Goal: Task Accomplishment & Management: Manage account settings

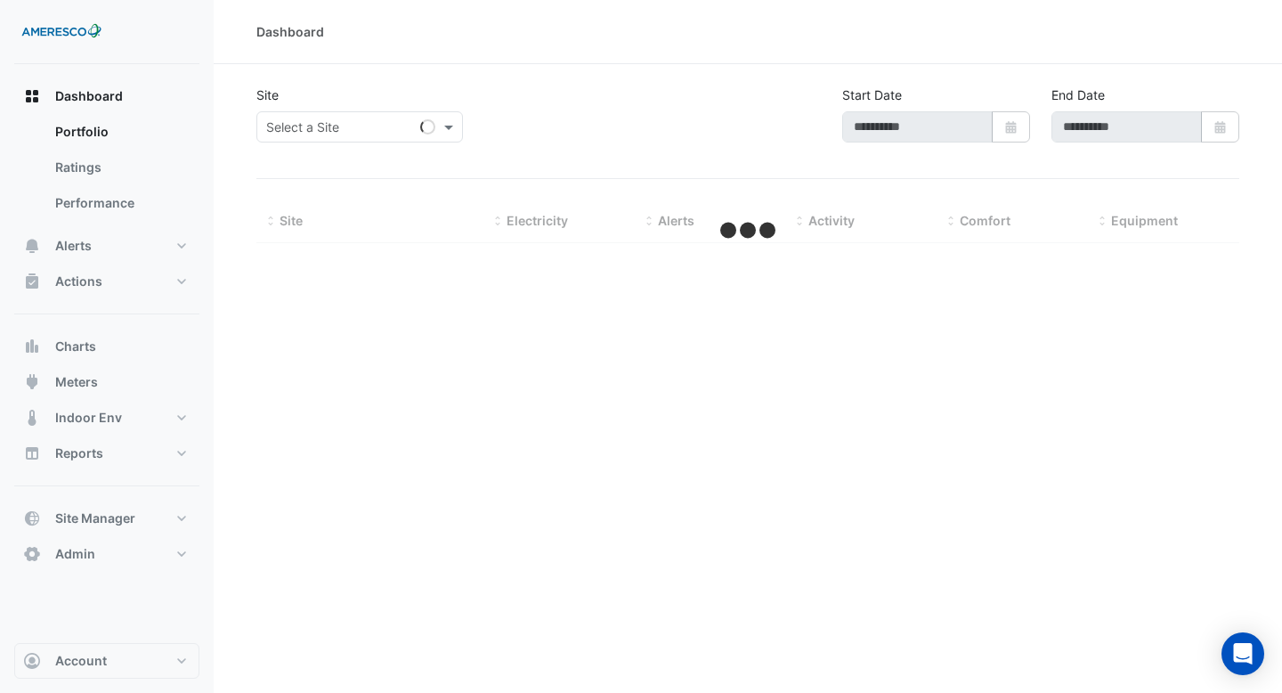
type input "**********"
select select "**"
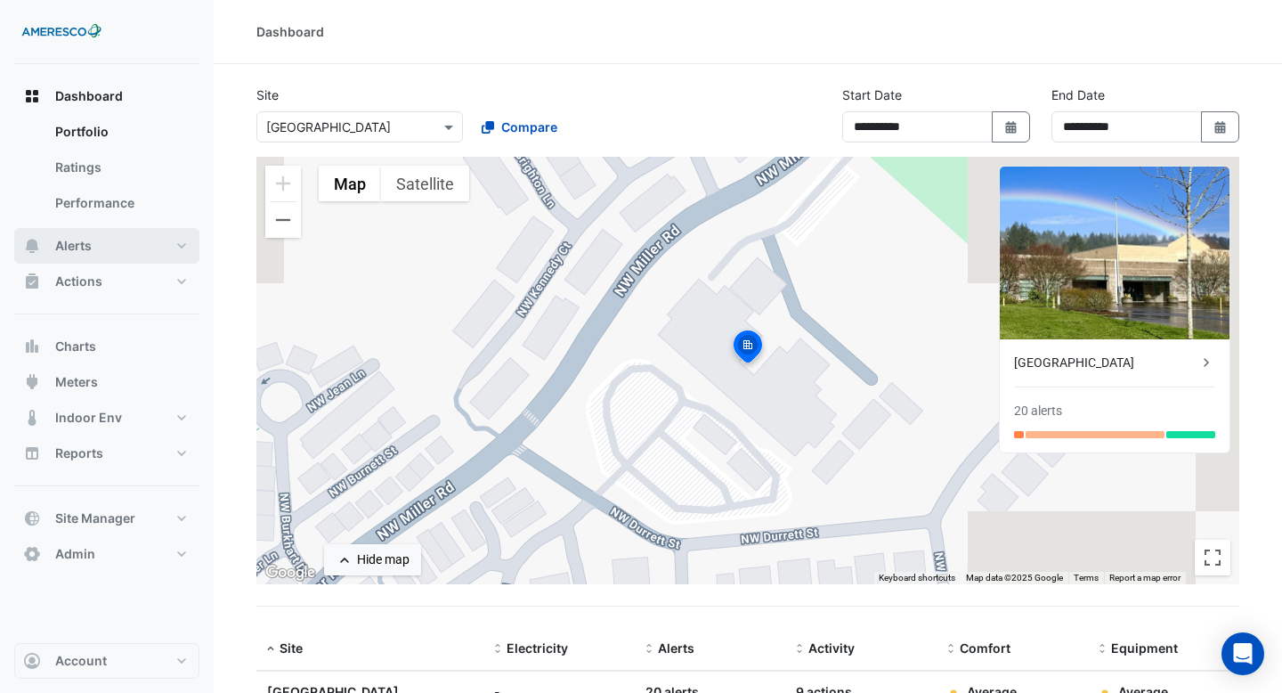
click at [168, 239] on button "Alerts" at bounding box center [106, 246] width 185 height 36
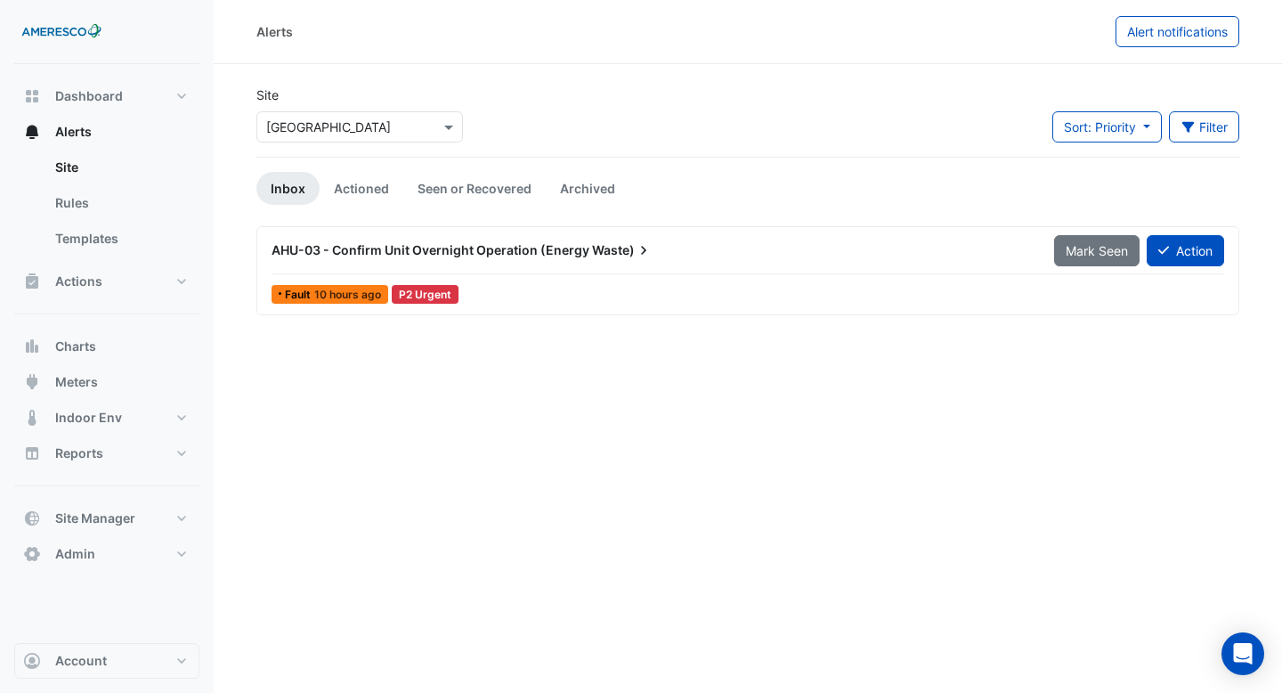
click at [403, 131] on input "text" at bounding box center [341, 127] width 151 height 19
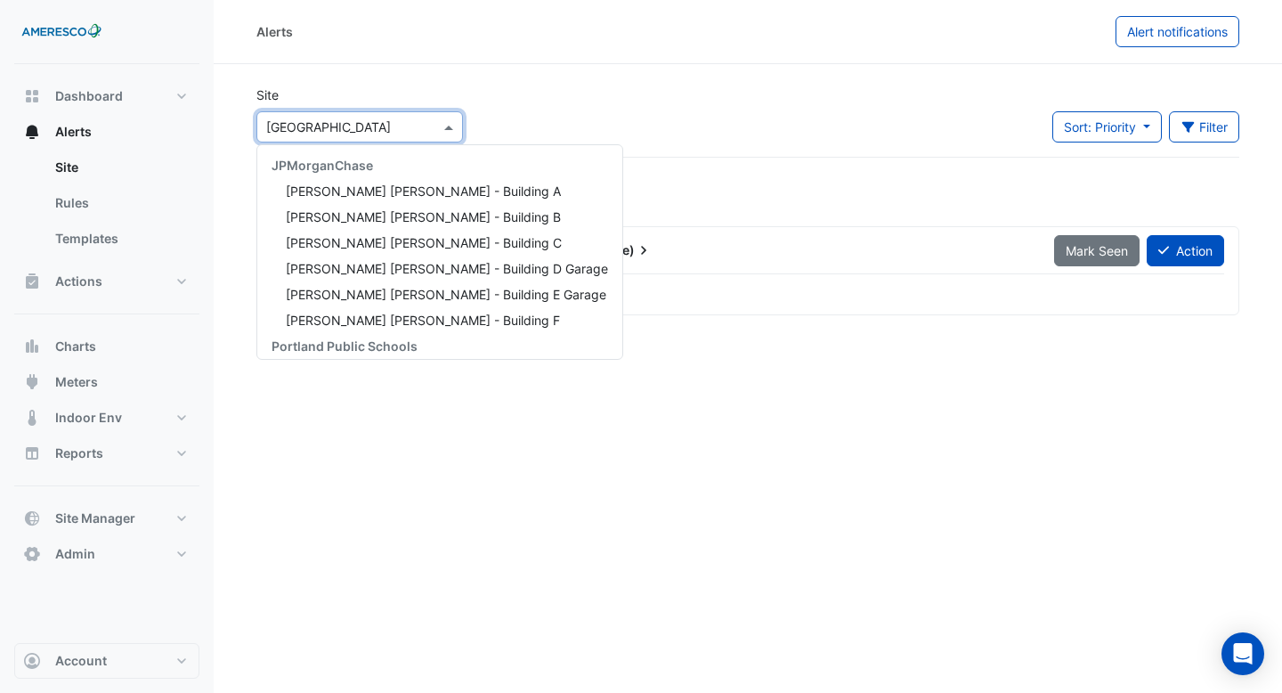
scroll to position [240, 0]
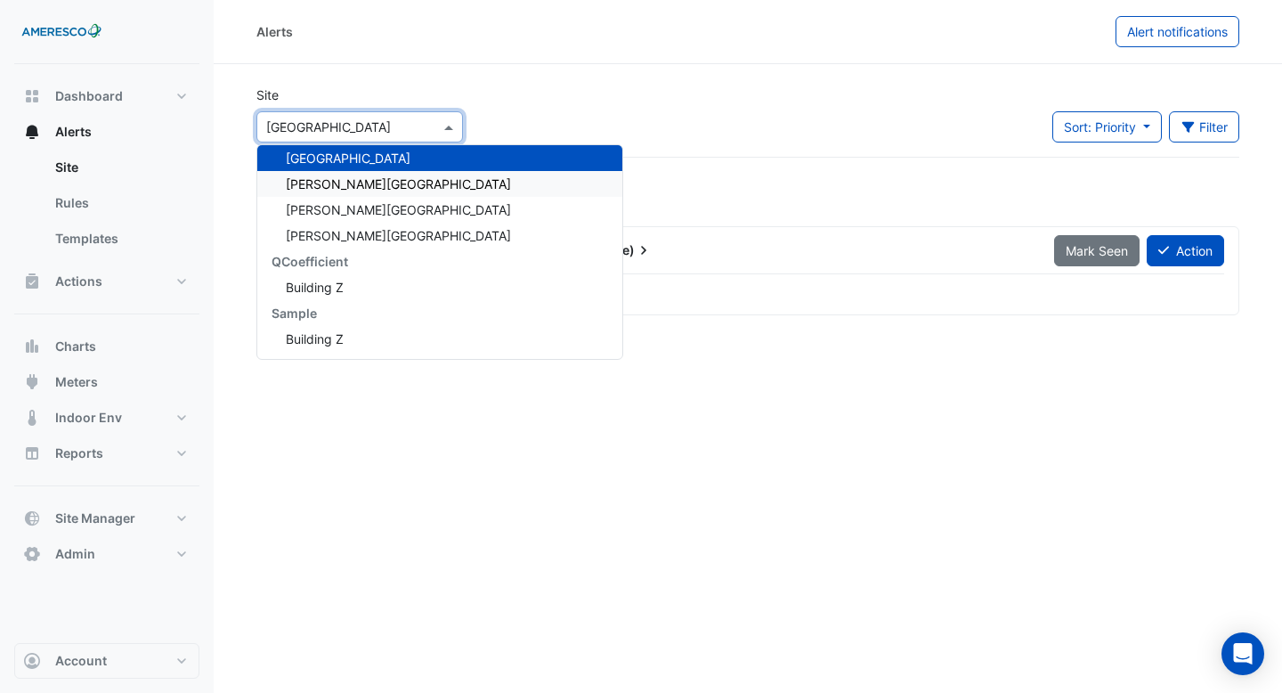
click at [388, 183] on div "[PERSON_NAME][GEOGRAPHIC_DATA]" at bounding box center [439, 184] width 365 height 26
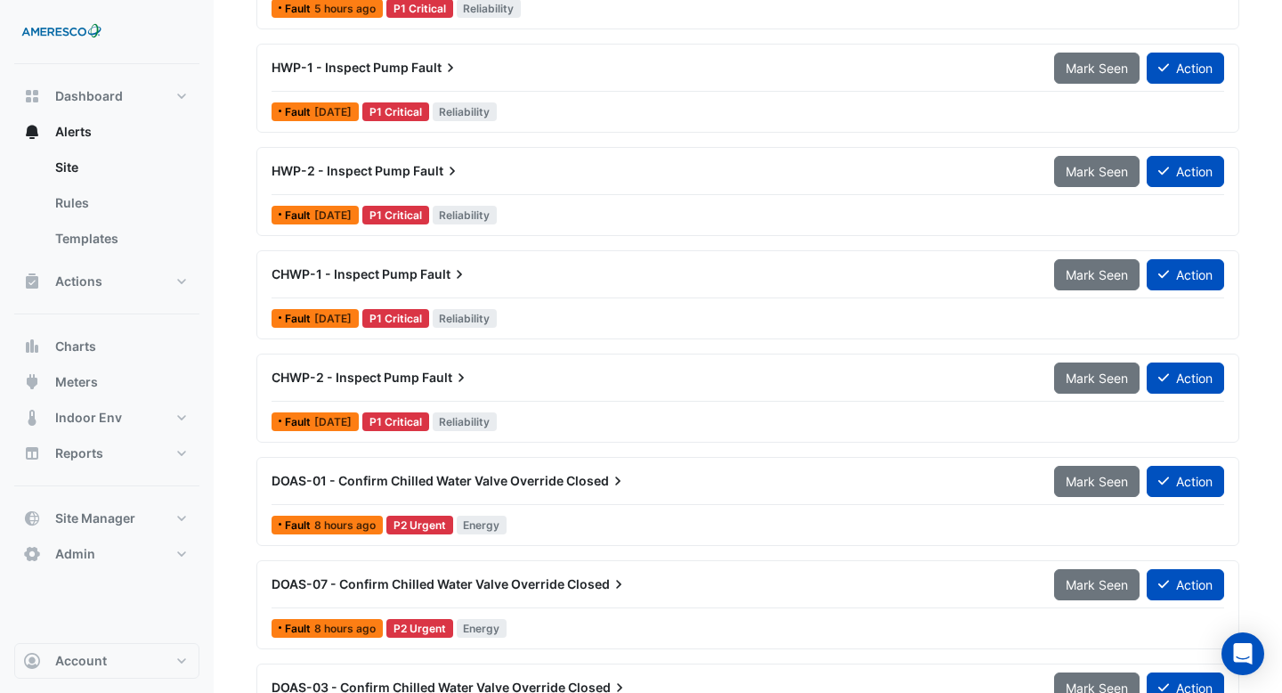
scroll to position [1343, 0]
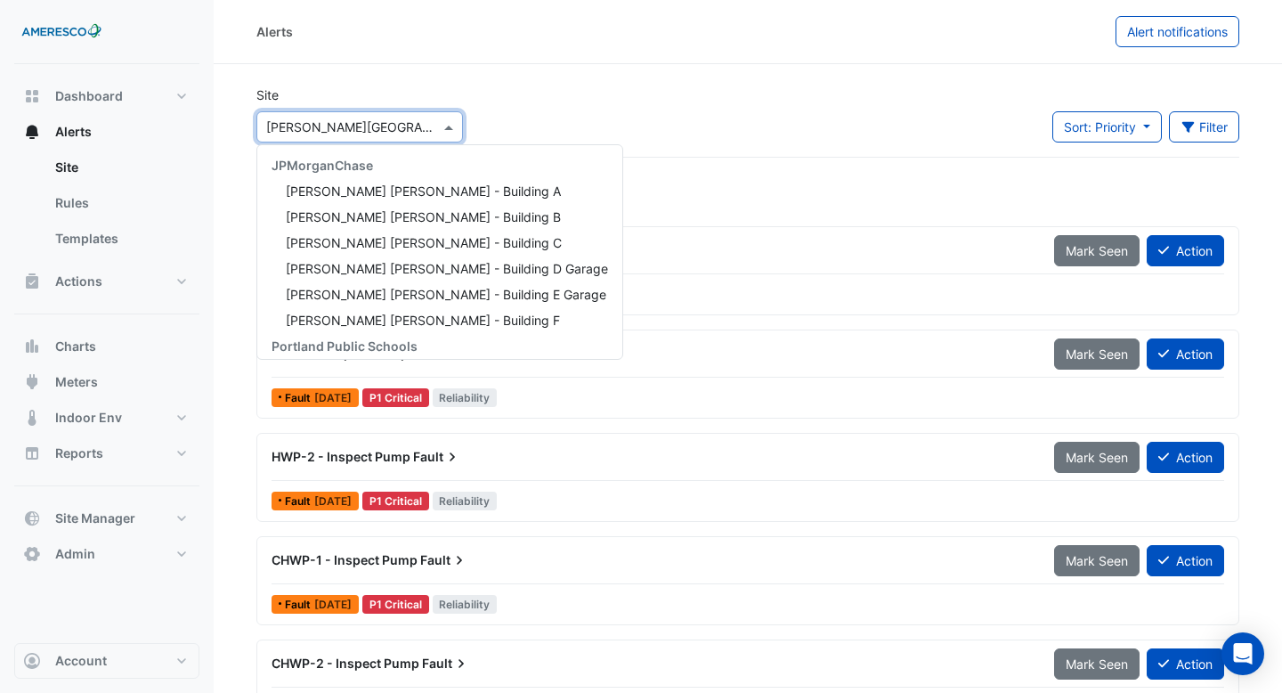
click at [373, 112] on div "Select a Site × [PERSON_NAME][GEOGRAPHIC_DATA]" at bounding box center [359, 126] width 207 height 31
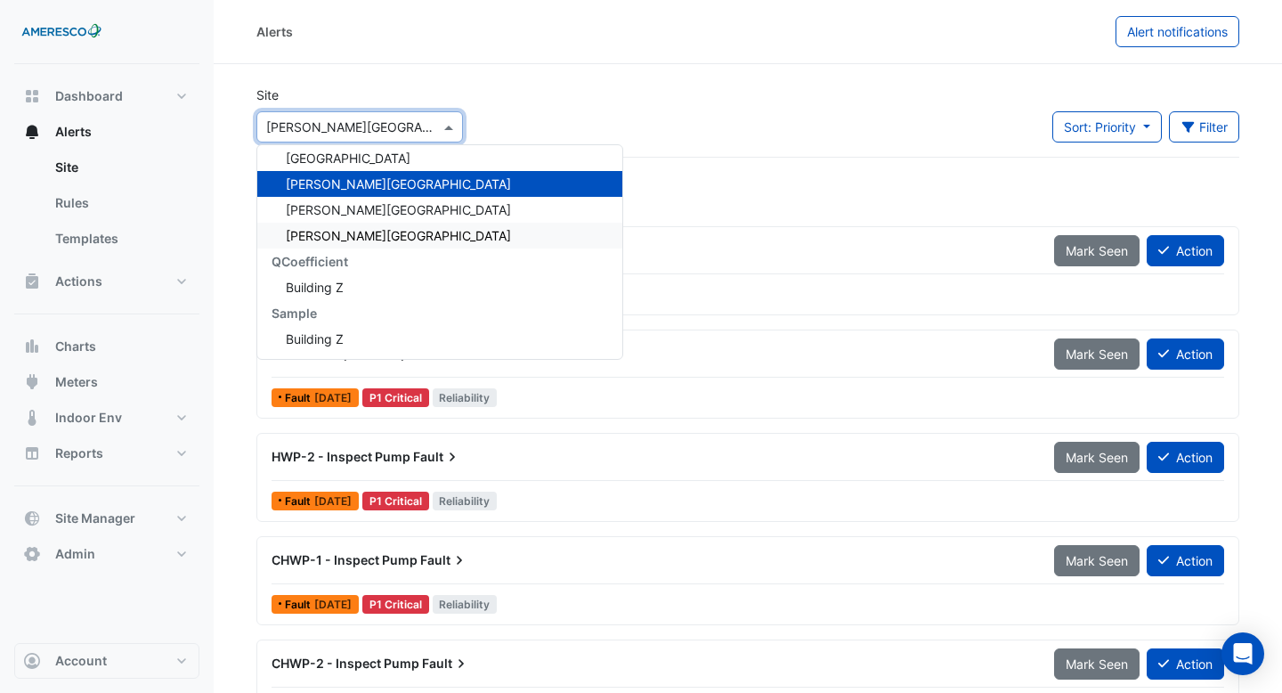
click at [366, 235] on span "[PERSON_NAME][GEOGRAPHIC_DATA]" at bounding box center [398, 235] width 225 height 15
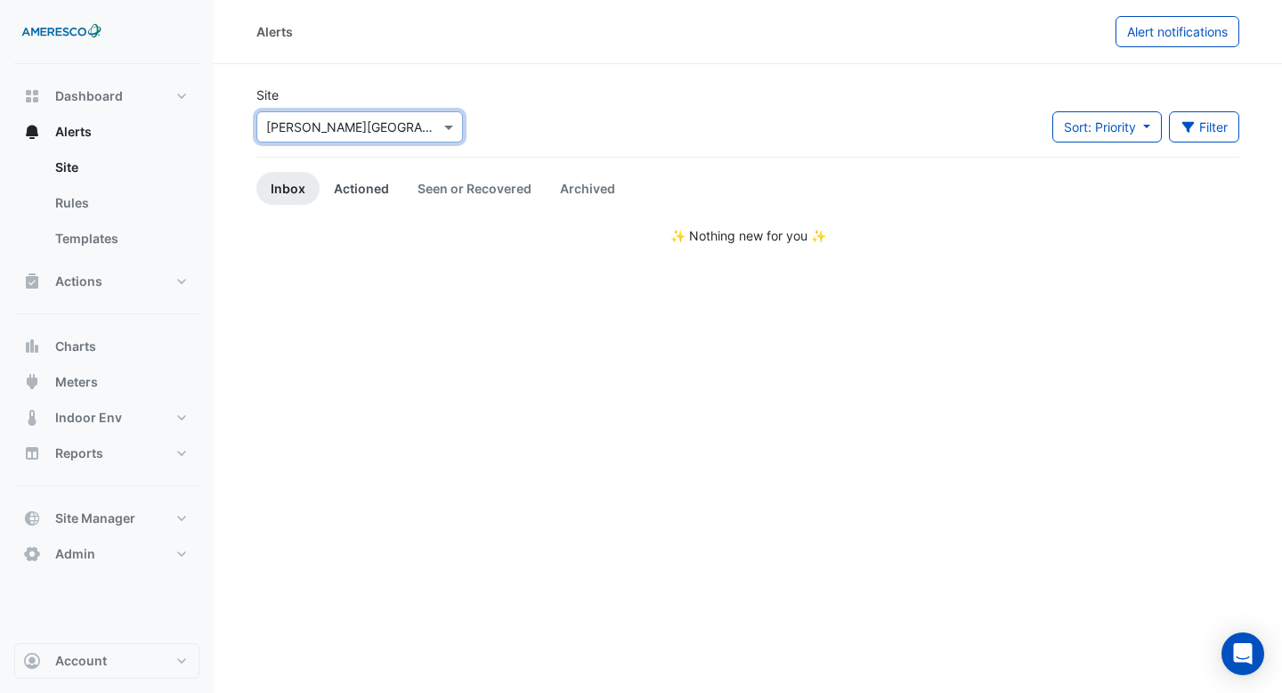
click at [377, 190] on link "Actioned" at bounding box center [362, 188] width 84 height 33
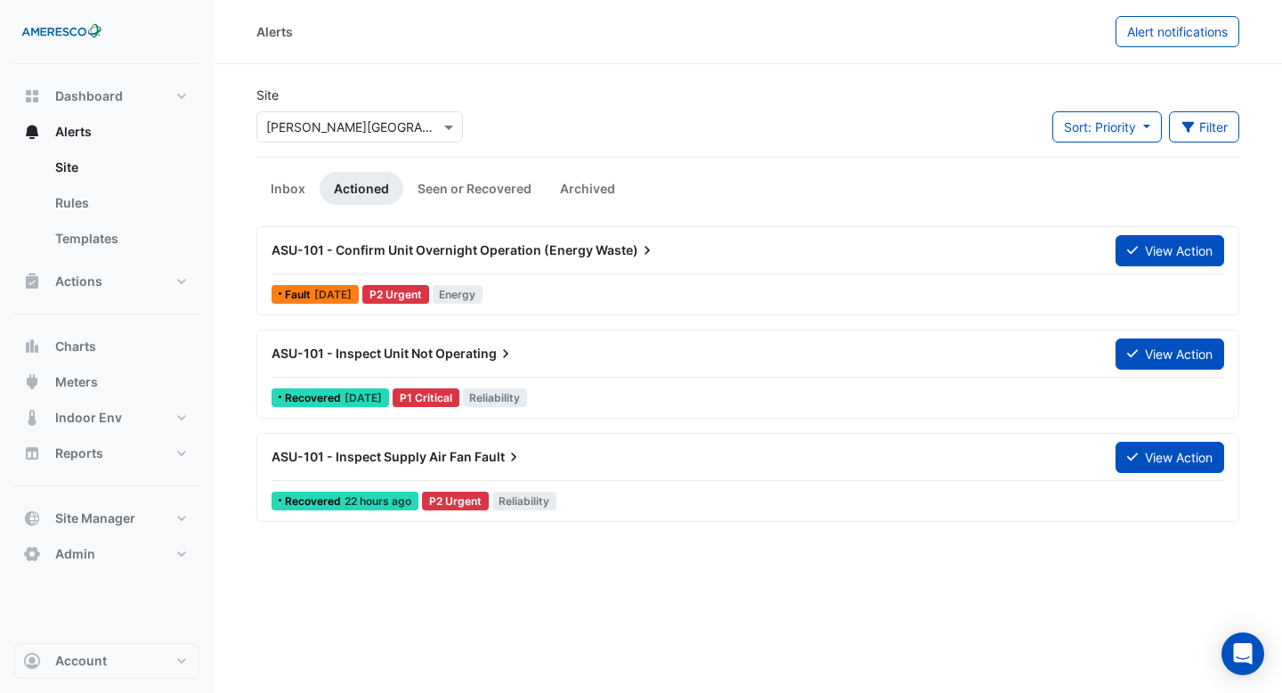
click at [456, 244] on span "ASU-101 - Confirm Unit Overnight Operation (Energy" at bounding box center [433, 249] width 322 height 15
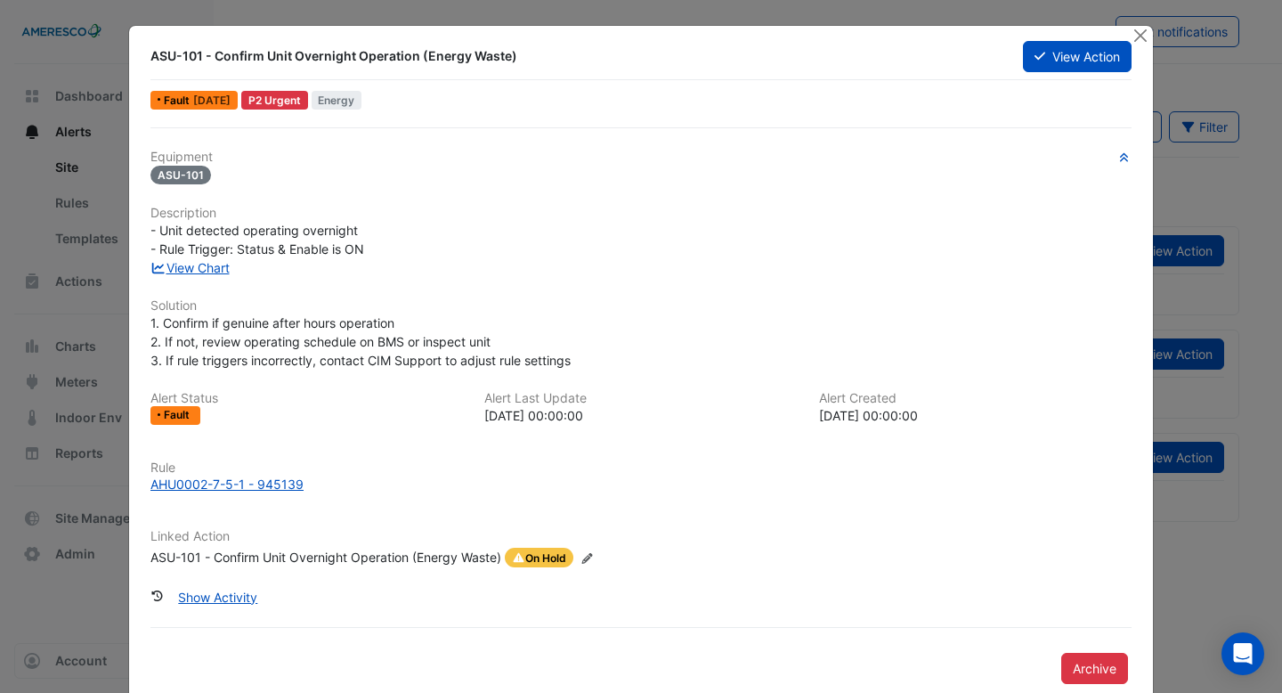
click at [410, 555] on div "ASU-101 - Confirm Unit Overnight Operation (Energy Waste)" at bounding box center [326, 558] width 351 height 20
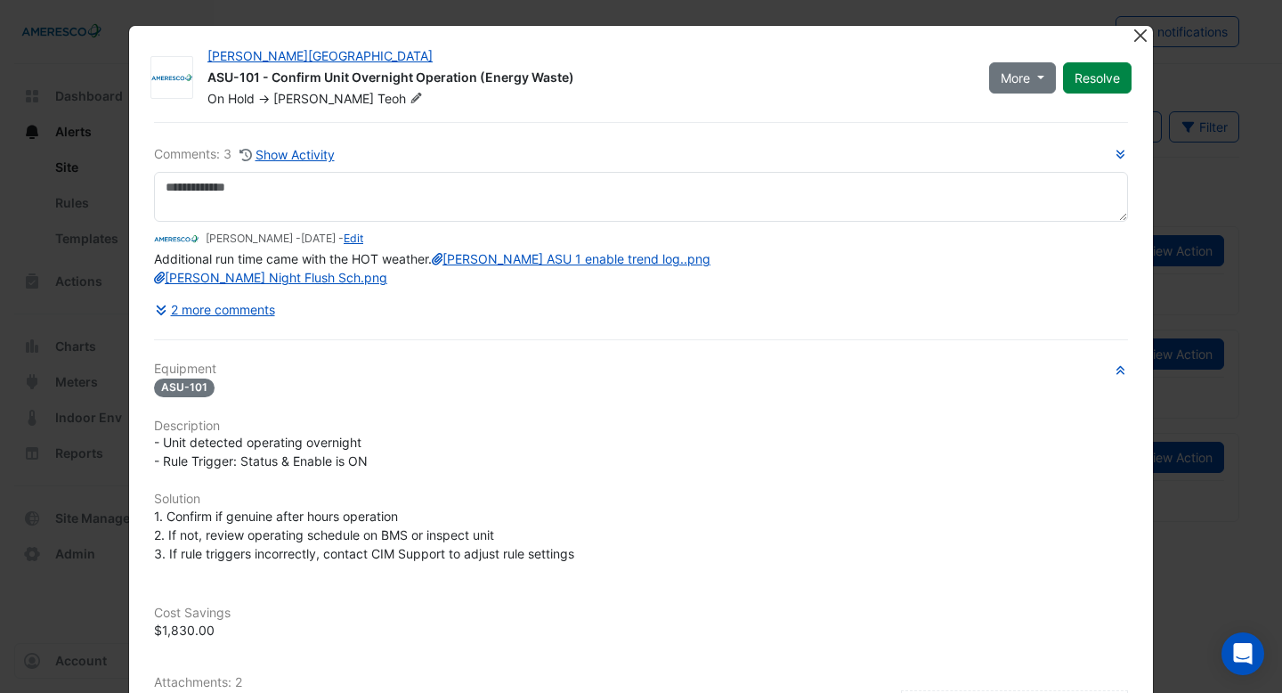
click at [1136, 41] on button "Close" at bounding box center [1140, 35] width 19 height 19
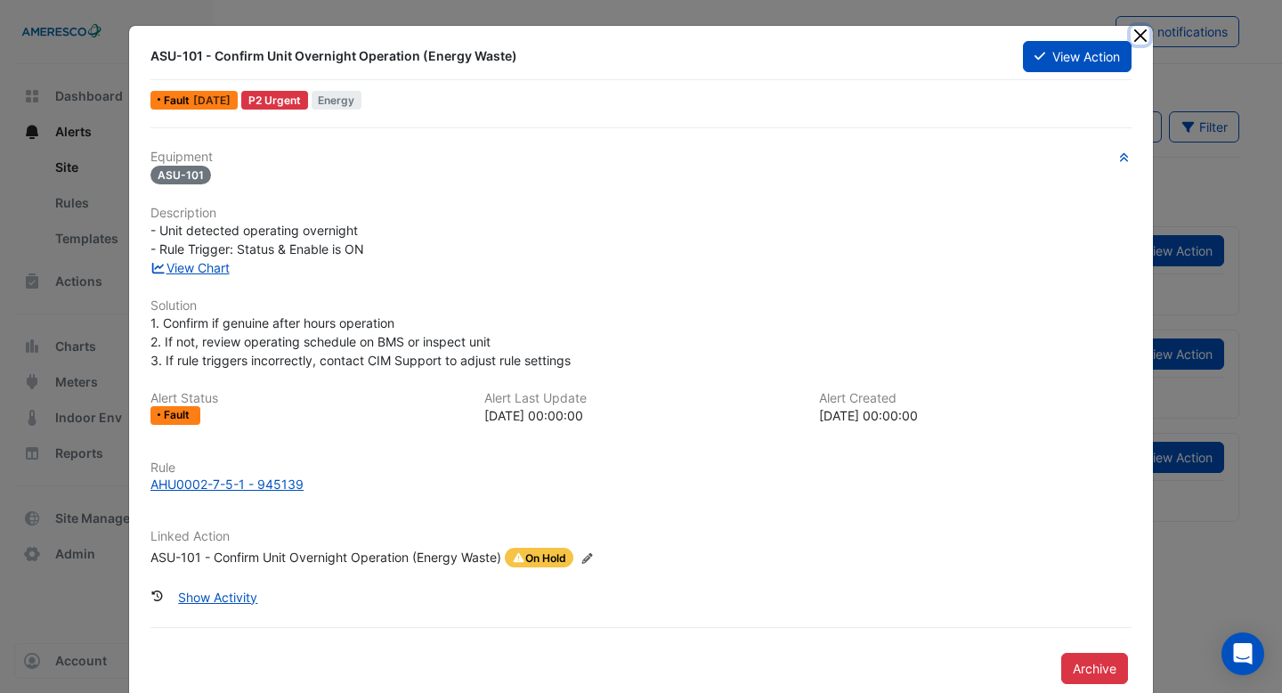
click at [1143, 29] on button "Close" at bounding box center [1140, 35] width 19 height 19
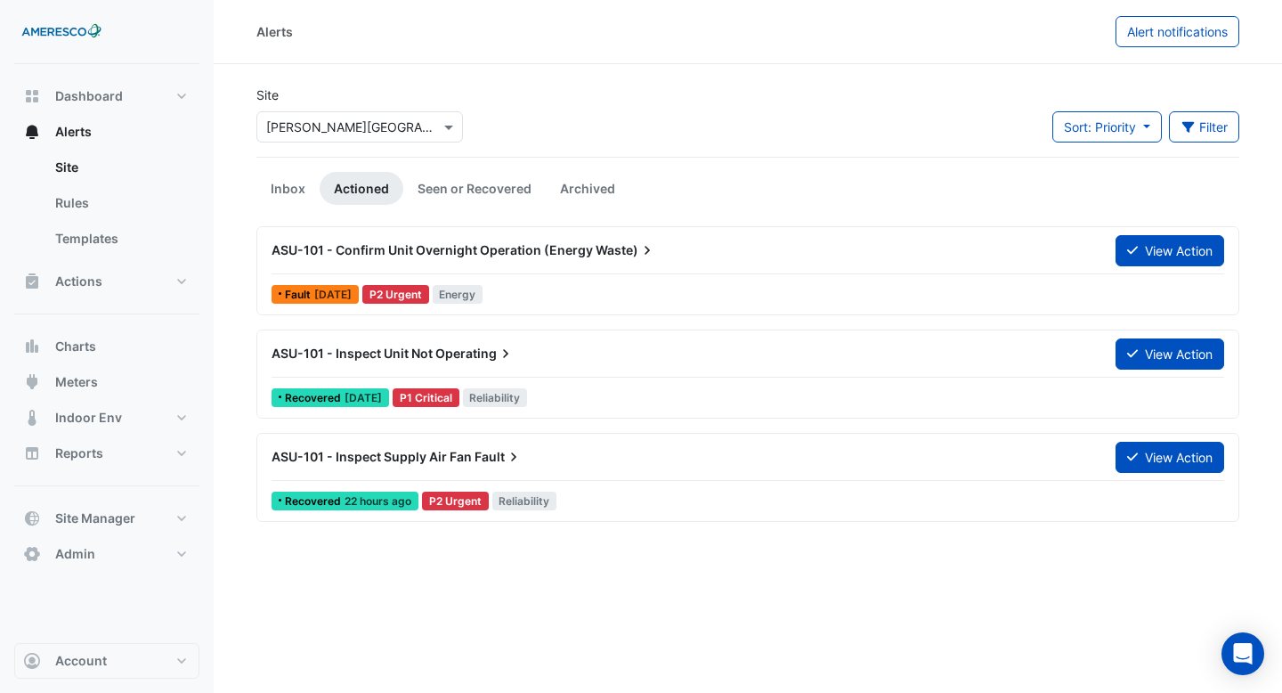
click at [393, 125] on input "text" at bounding box center [341, 127] width 151 height 19
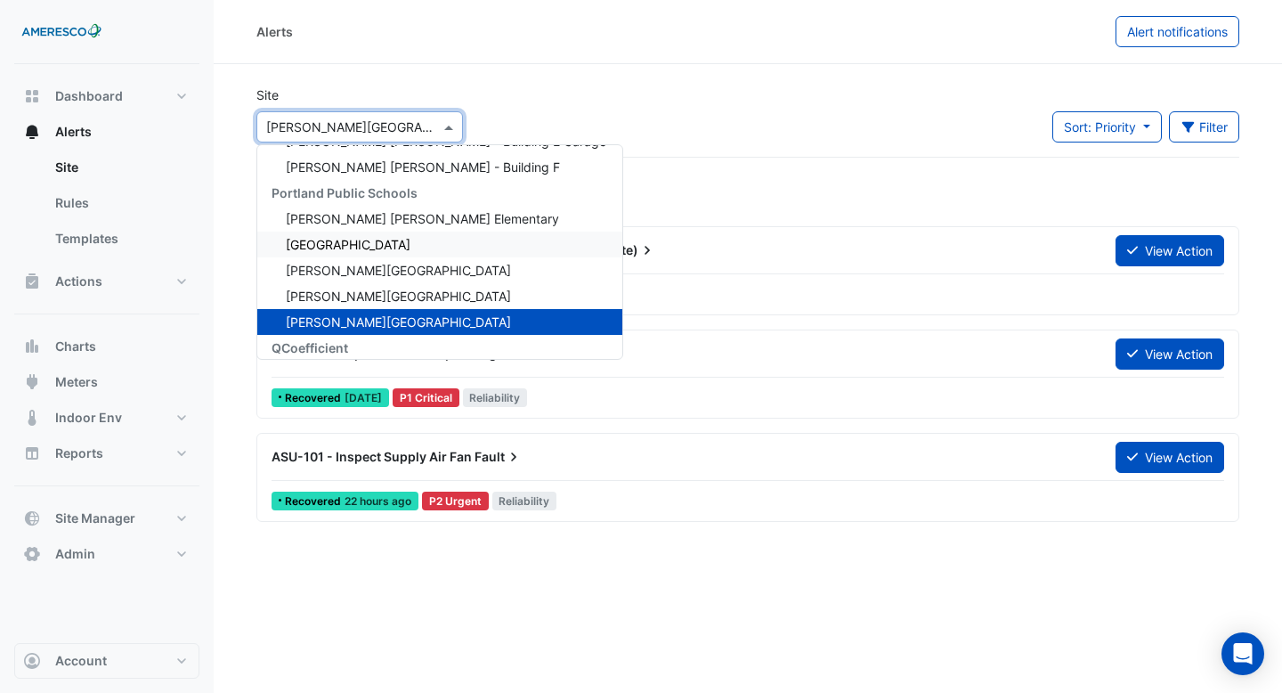
scroll to position [151, 0]
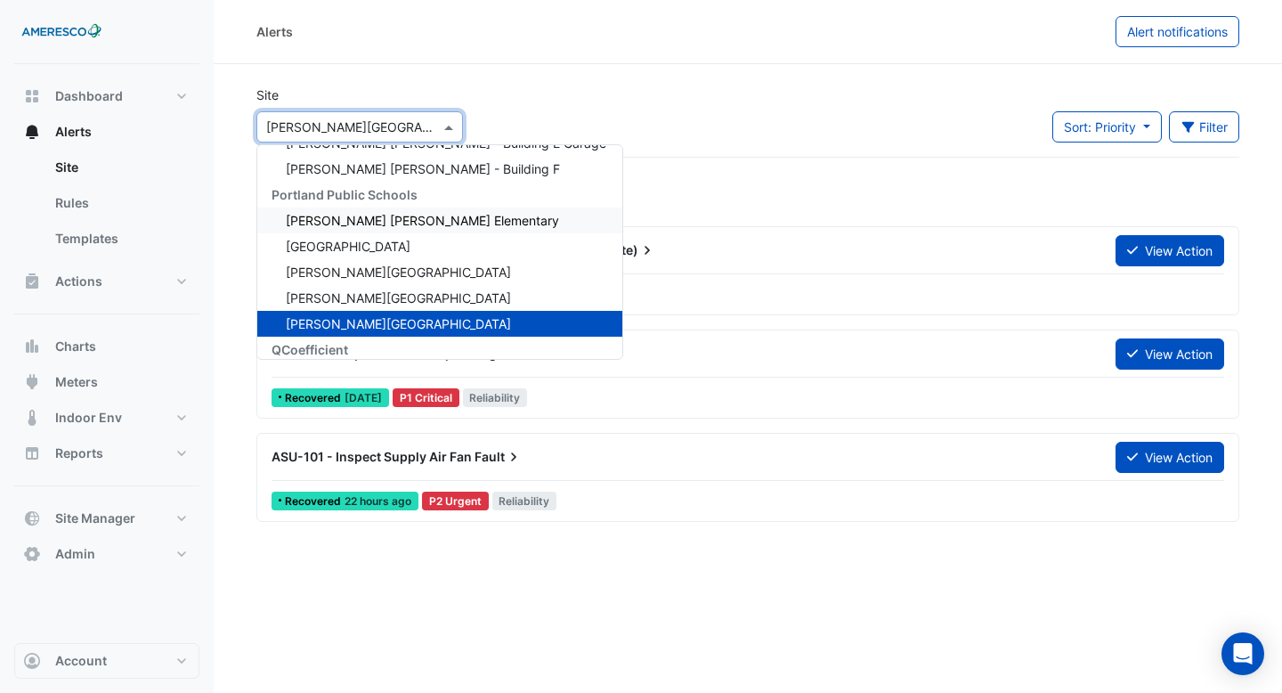
click at [399, 216] on span "[PERSON_NAME] [PERSON_NAME] Elementary" at bounding box center [422, 220] width 273 height 15
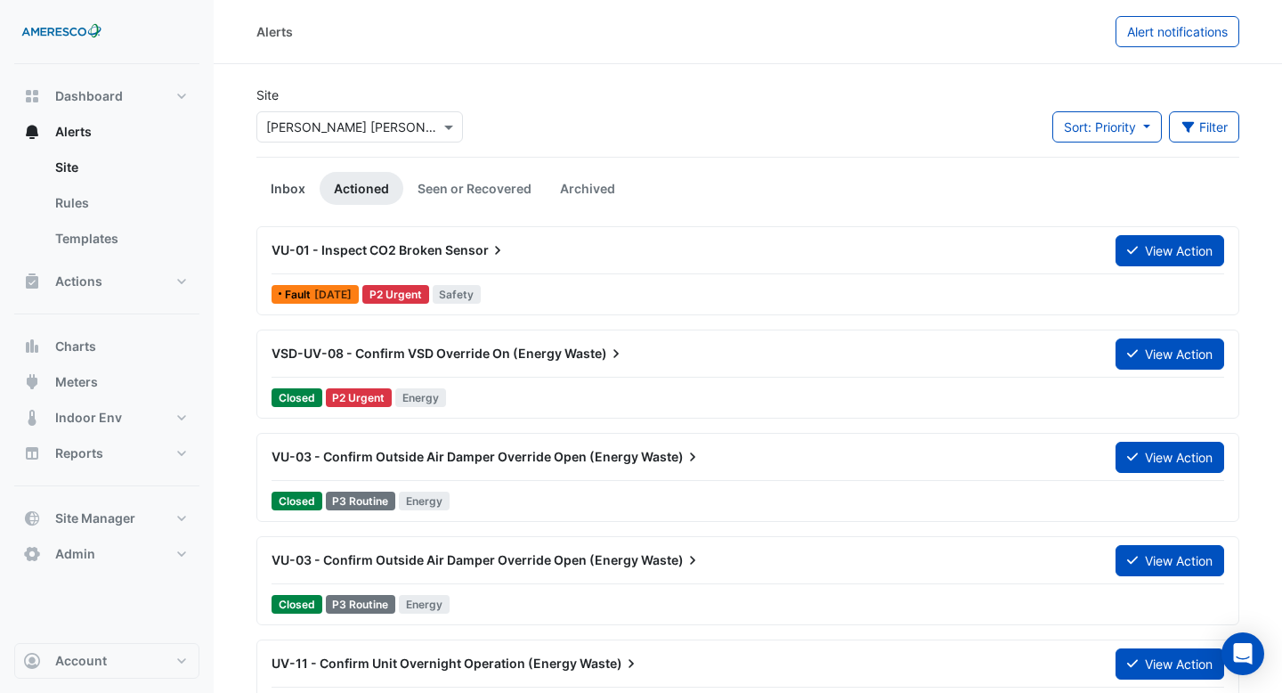
click at [289, 186] on link "Inbox" at bounding box center [287, 188] width 63 height 33
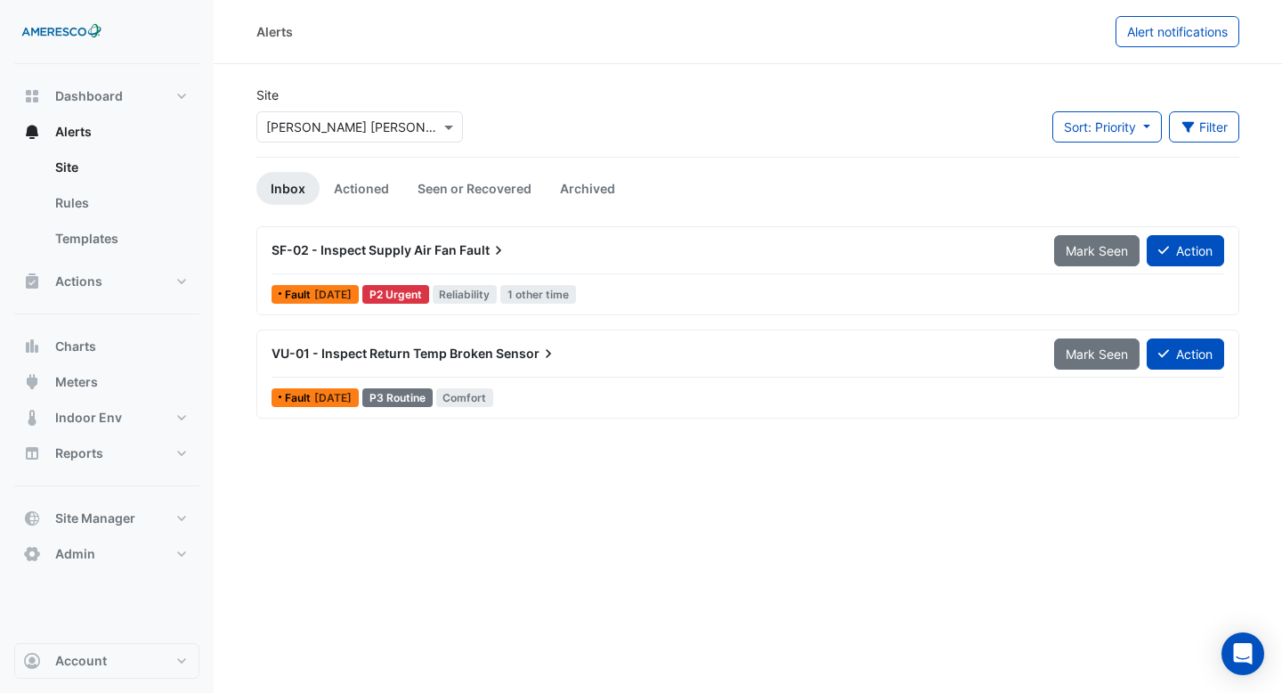
click at [401, 344] on div "VU-01 - Inspect Return Temp Broken Sensor" at bounding box center [652, 354] width 783 height 32
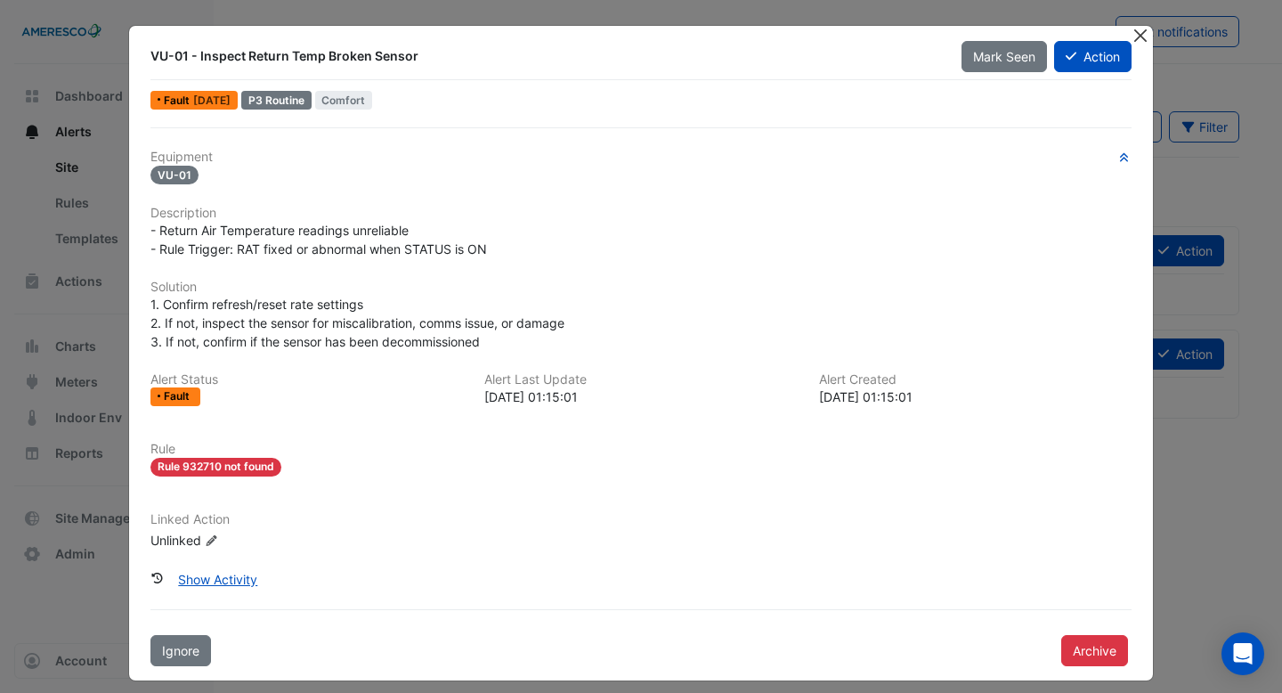
click at [1144, 36] on button "Close" at bounding box center [1140, 35] width 19 height 19
